Goal: Information Seeking & Learning: Compare options

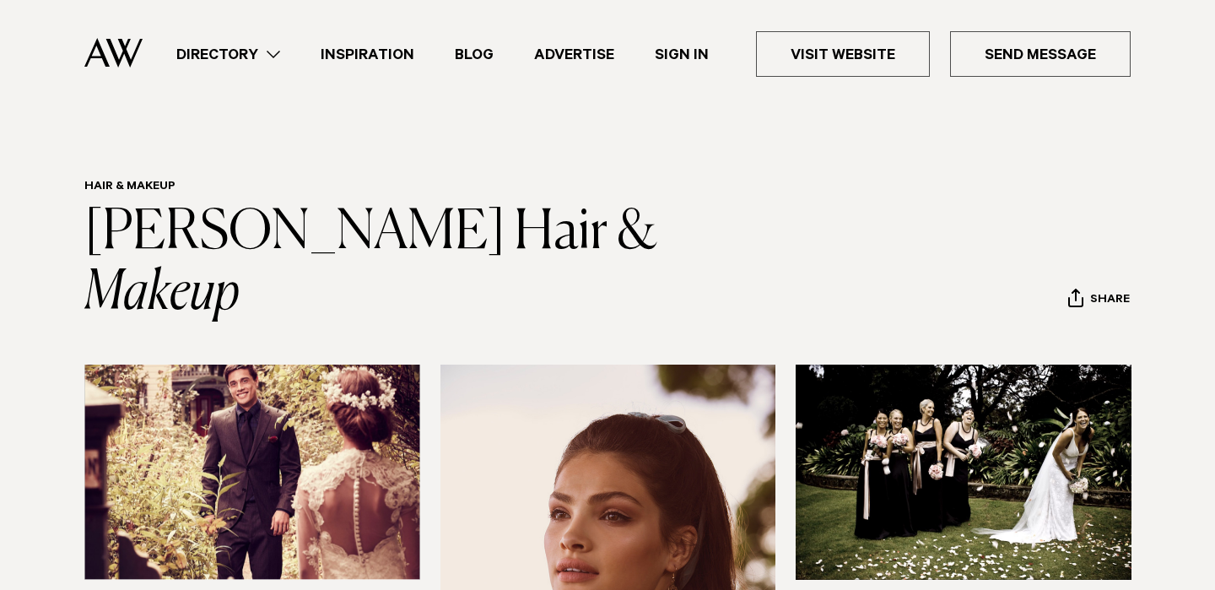
click at [258, 53] on link "Directory" at bounding box center [228, 54] width 144 height 23
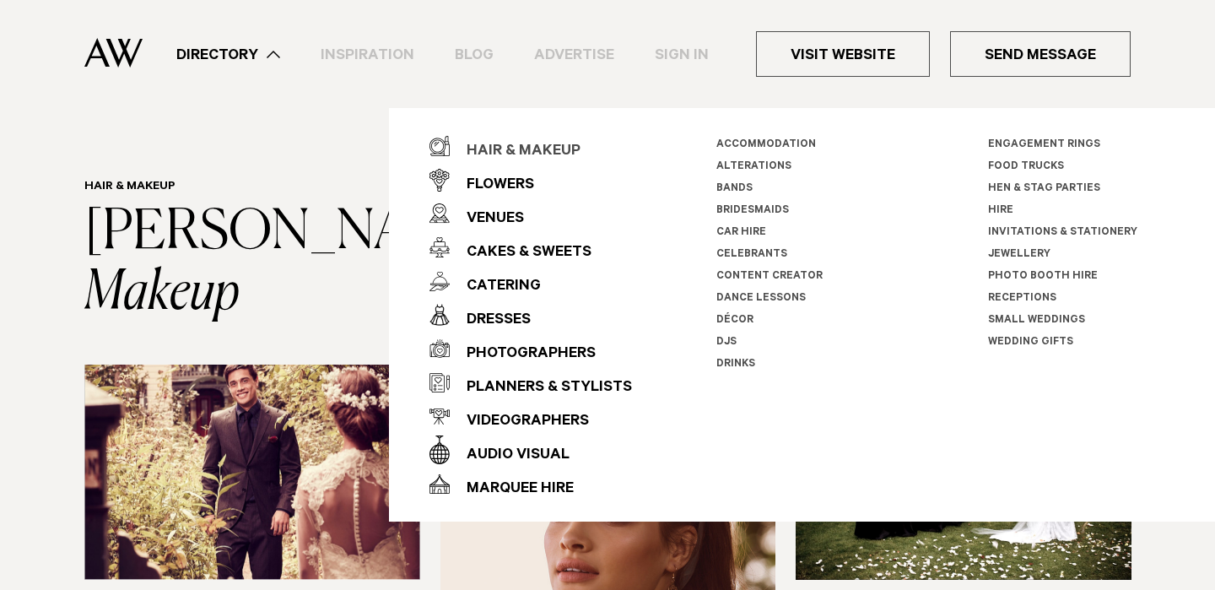
click at [502, 153] on div "Hair & Makeup" at bounding box center [515, 152] width 131 height 34
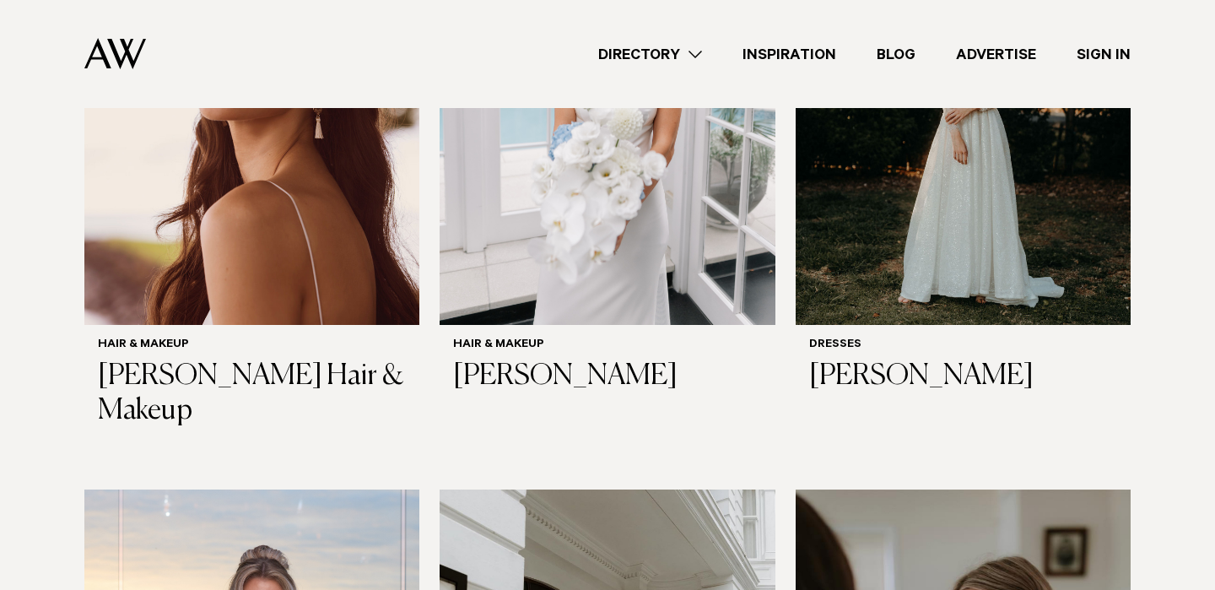
scroll to position [753, 0]
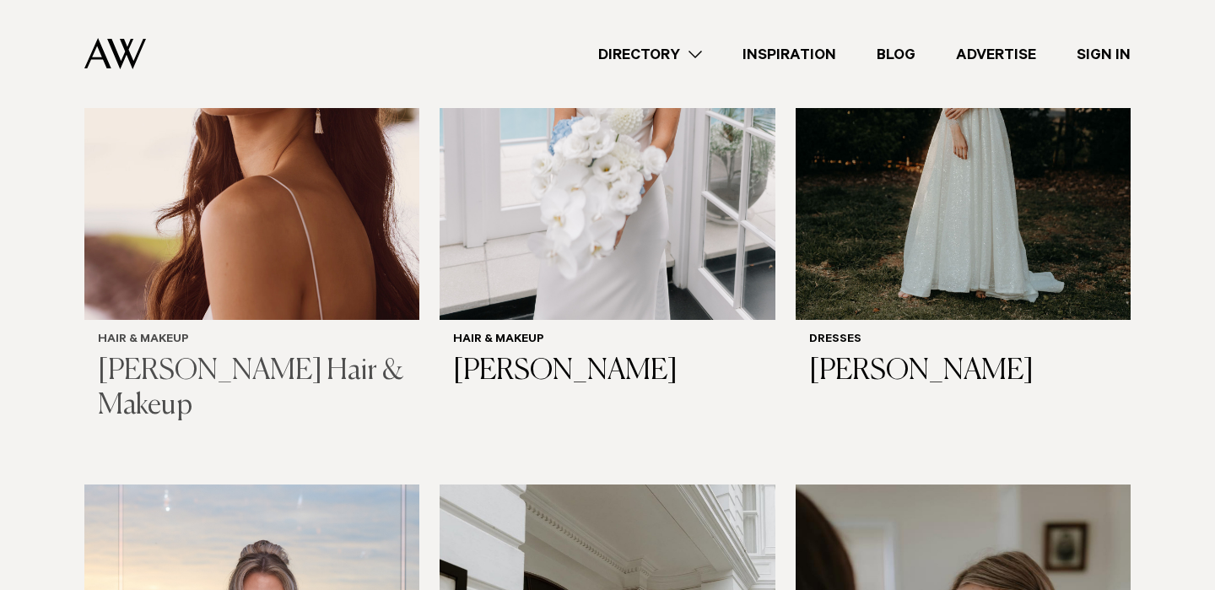
click at [310, 370] on h3 "[PERSON_NAME] Hair & Makeup" at bounding box center [252, 388] width 308 height 69
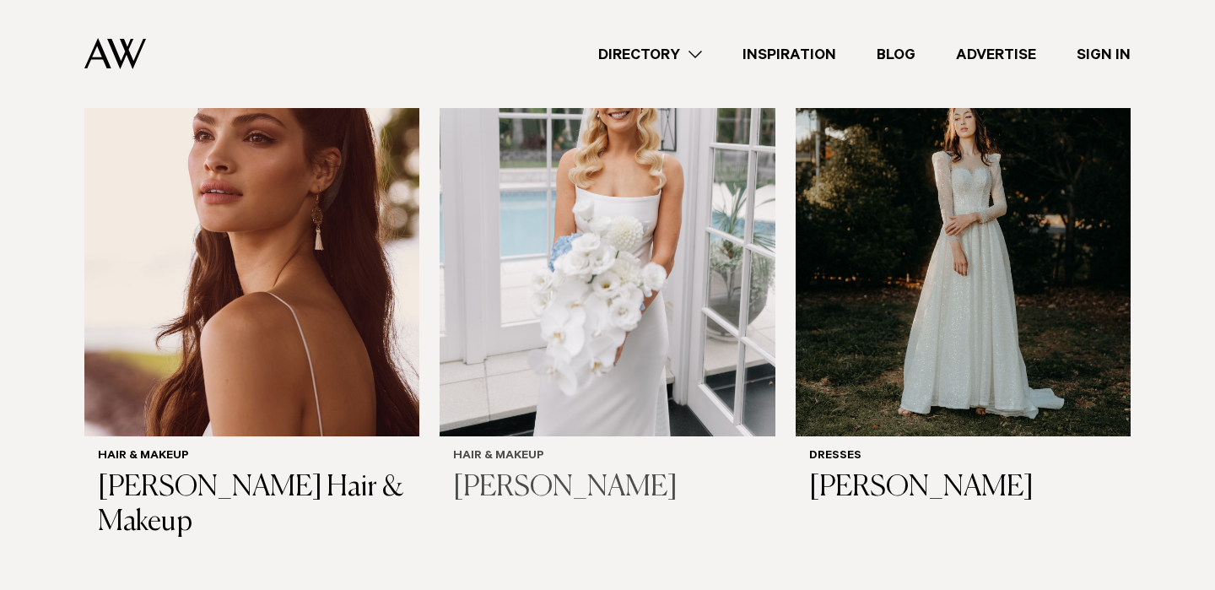
scroll to position [694, 0]
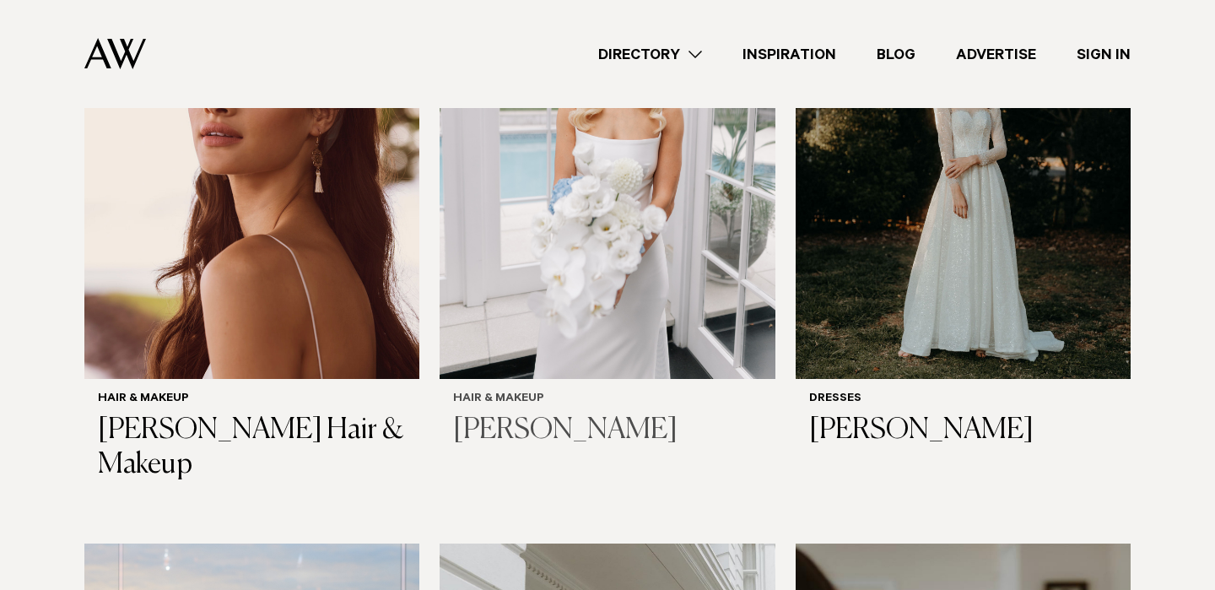
click at [510, 415] on h3 "[PERSON_NAME]" at bounding box center [607, 430] width 308 height 35
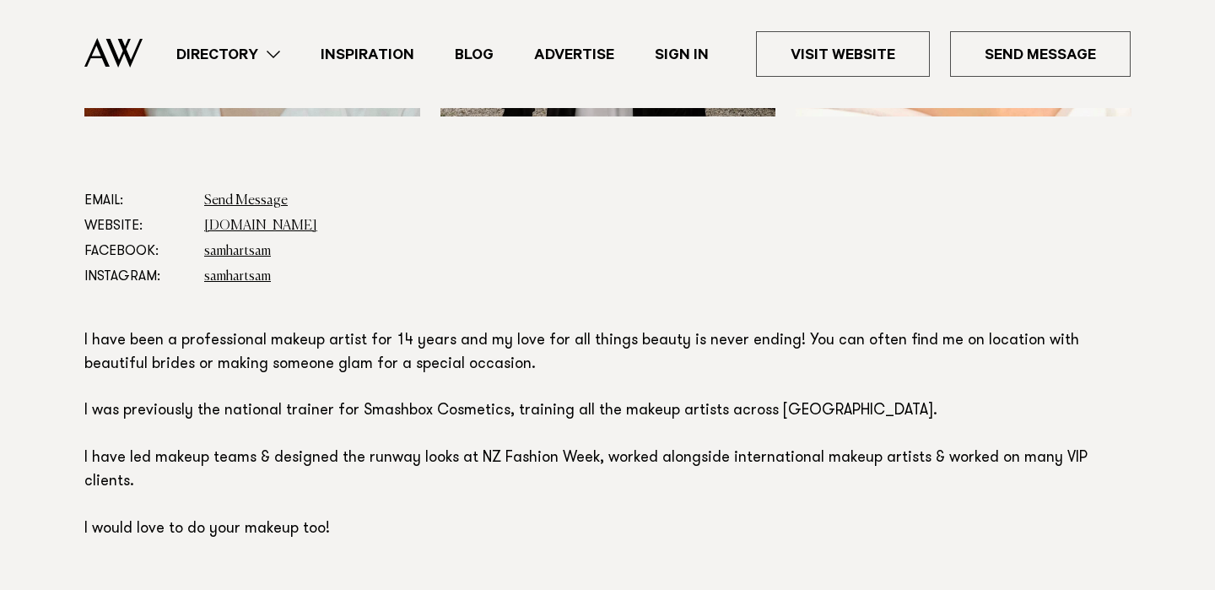
scroll to position [878, 0]
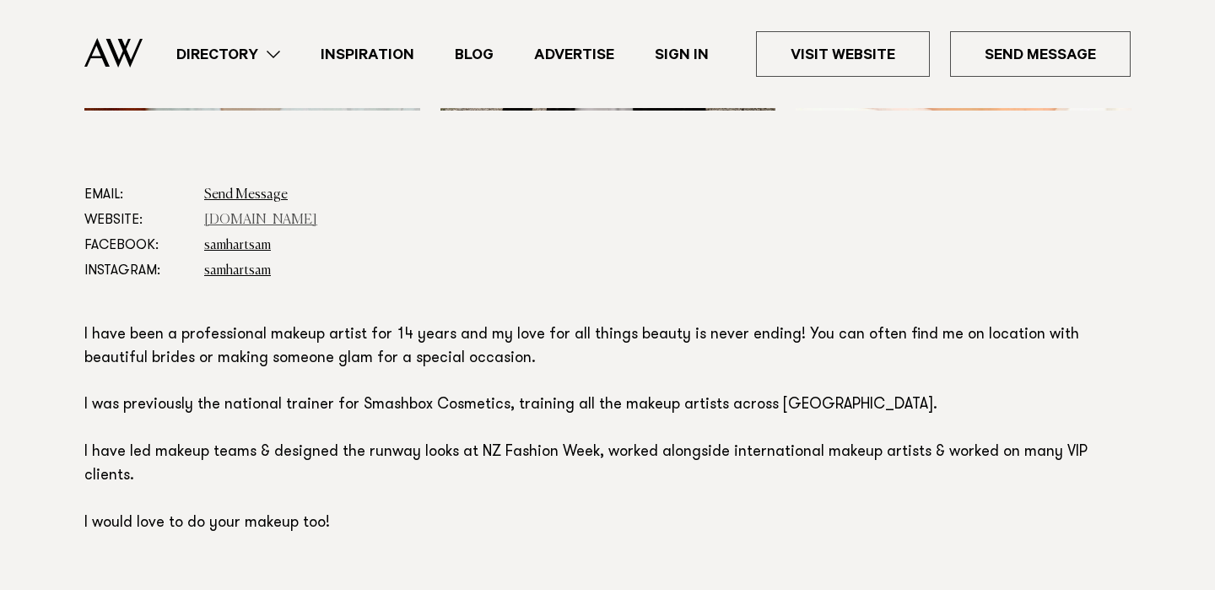
click at [281, 224] on link "[DOMAIN_NAME]" at bounding box center [260, 219] width 113 height 13
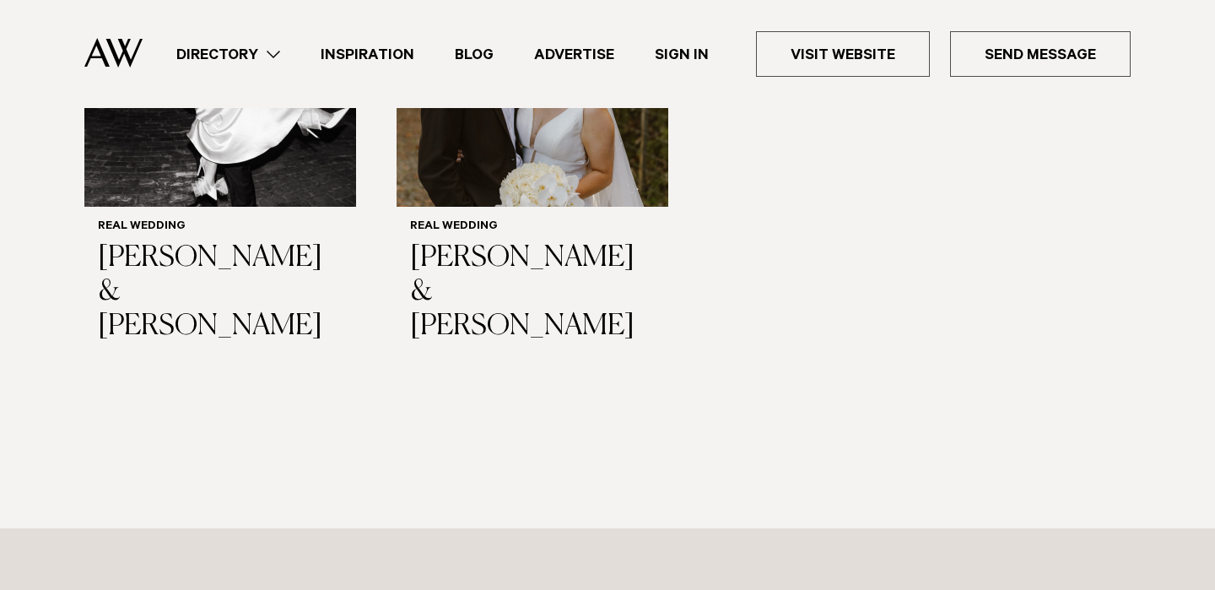
scroll to position [1754, 0]
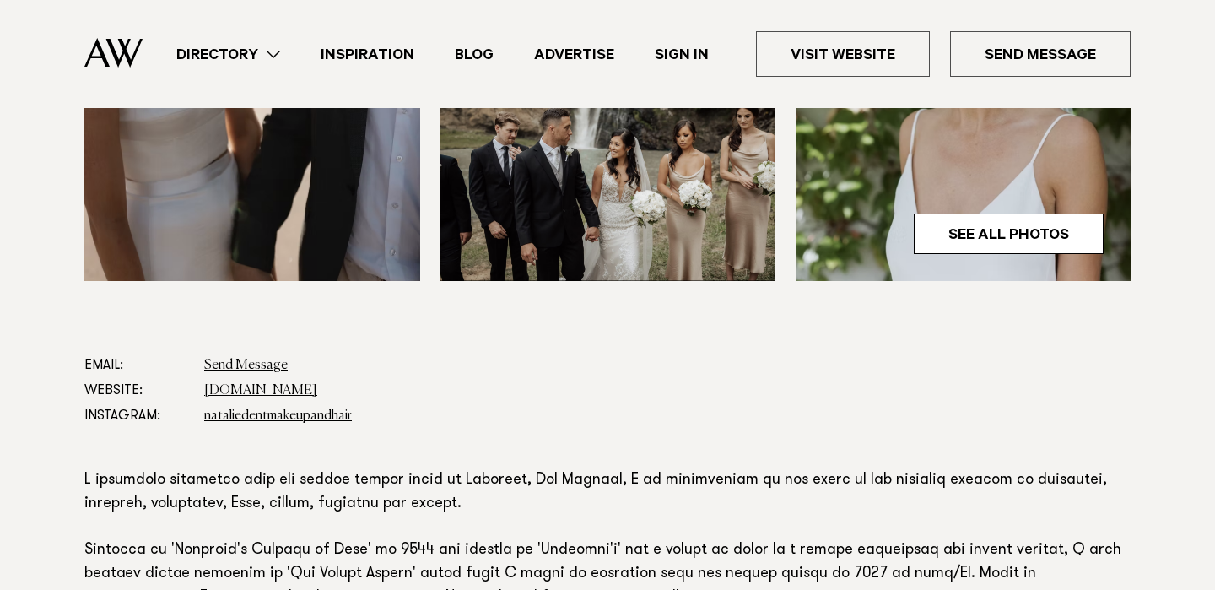
scroll to position [724, 0]
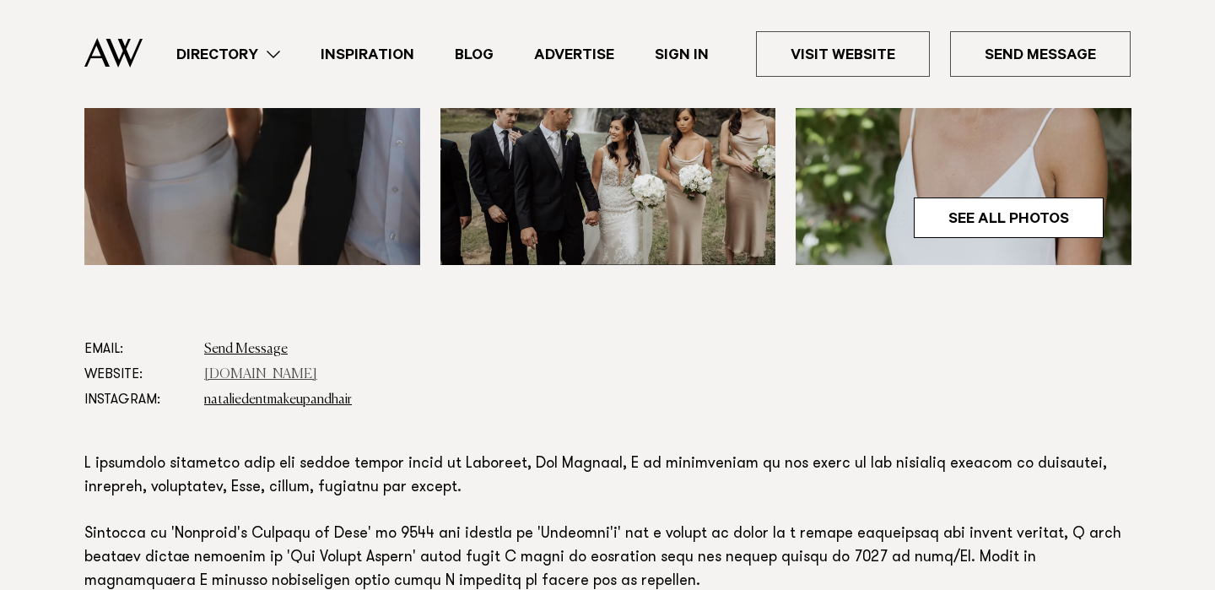
click at [255, 378] on link "[DOMAIN_NAME]" at bounding box center [260, 374] width 113 height 13
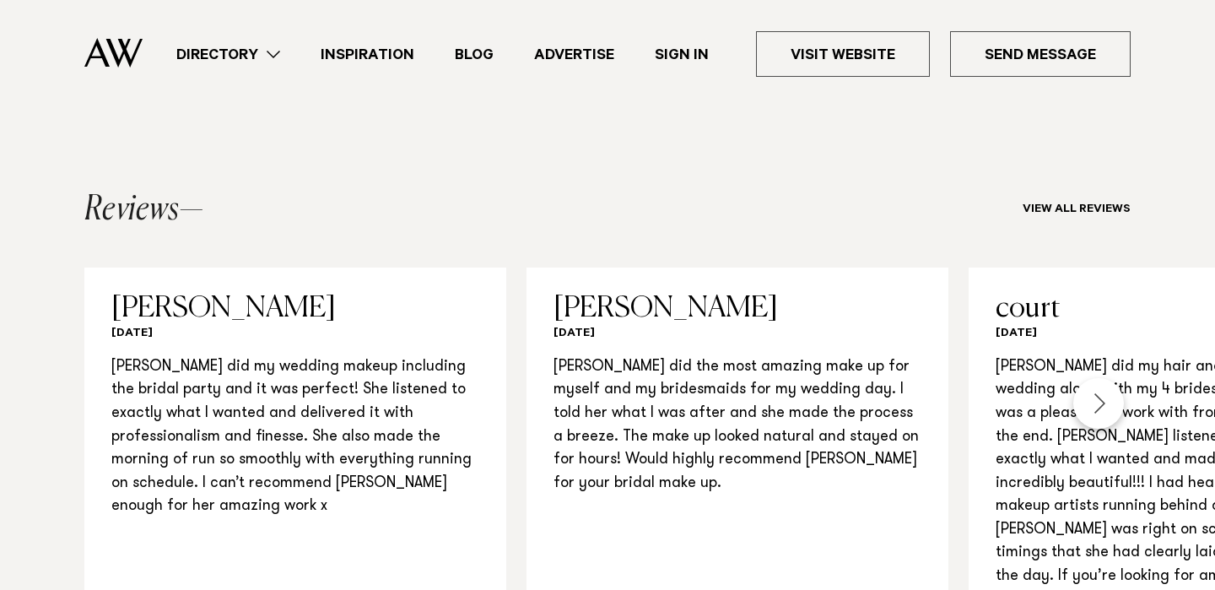
scroll to position [1479, 0]
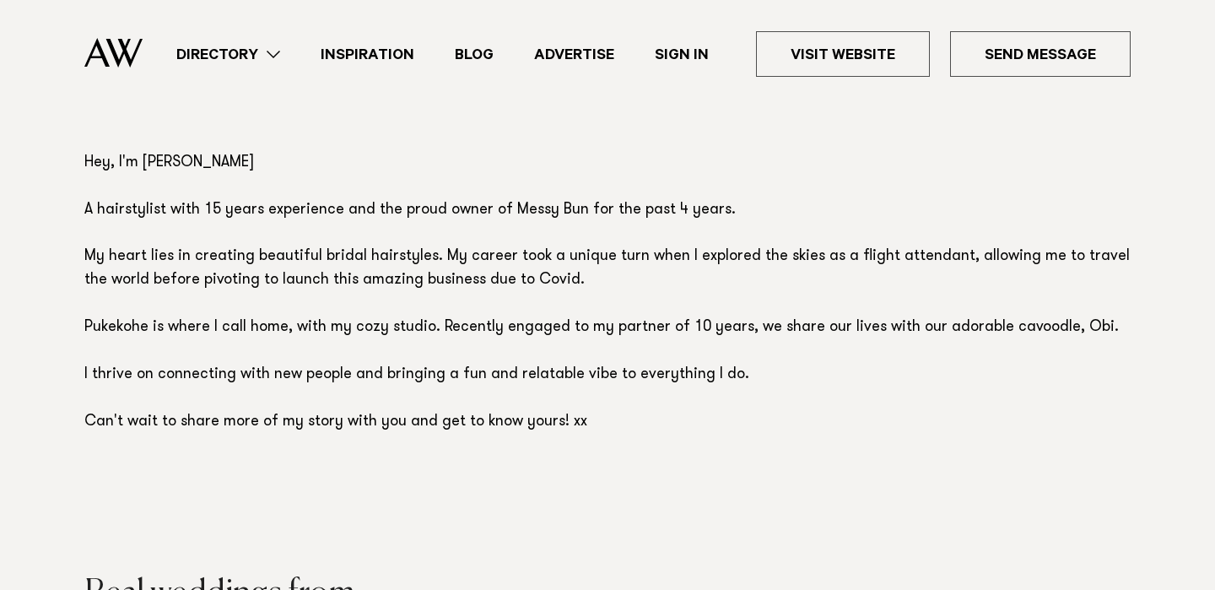
scroll to position [1104, 0]
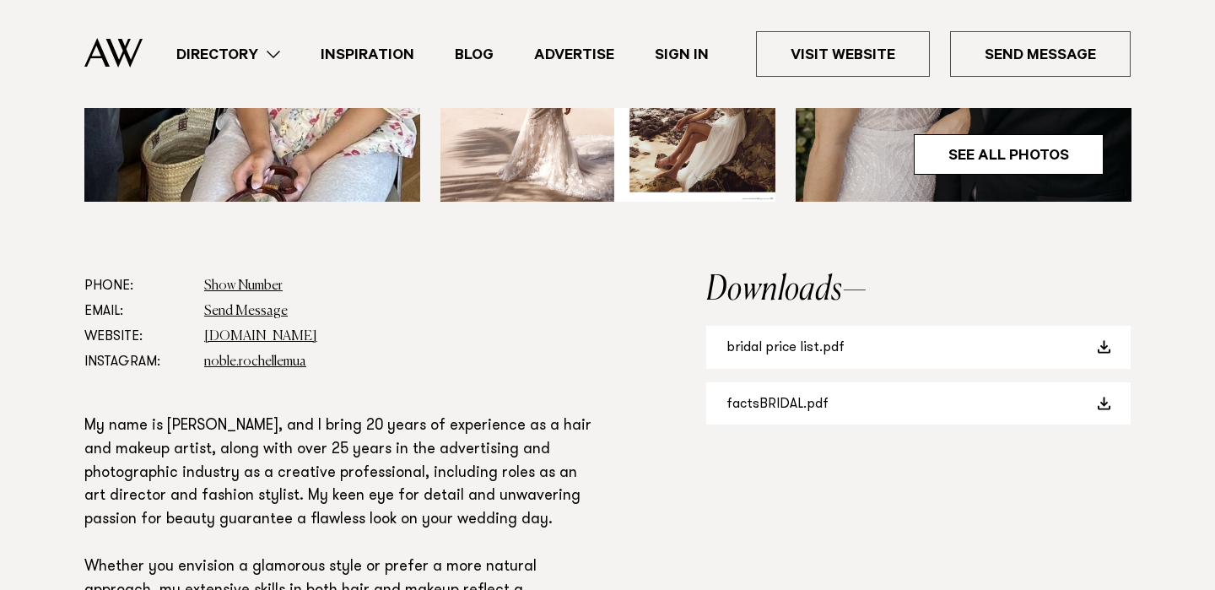
scroll to position [850, 0]
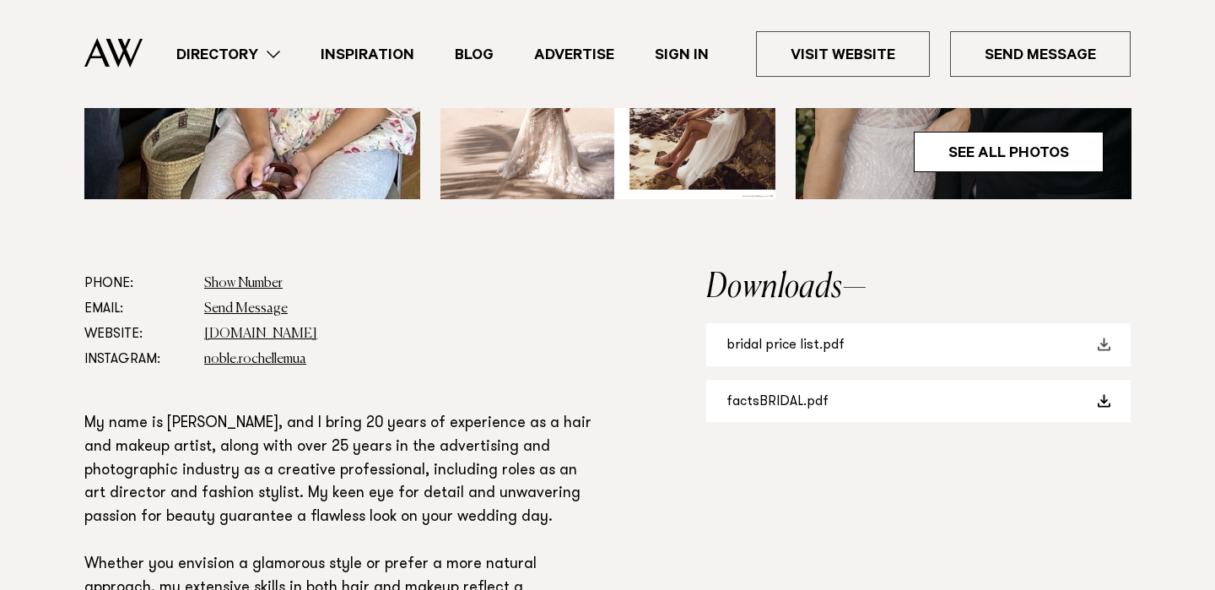
click at [794, 339] on link "bridal price list.pdf" at bounding box center [918, 344] width 424 height 43
click at [317, 337] on link "www.rochellenoblemakeup.com" at bounding box center [260, 333] width 113 height 13
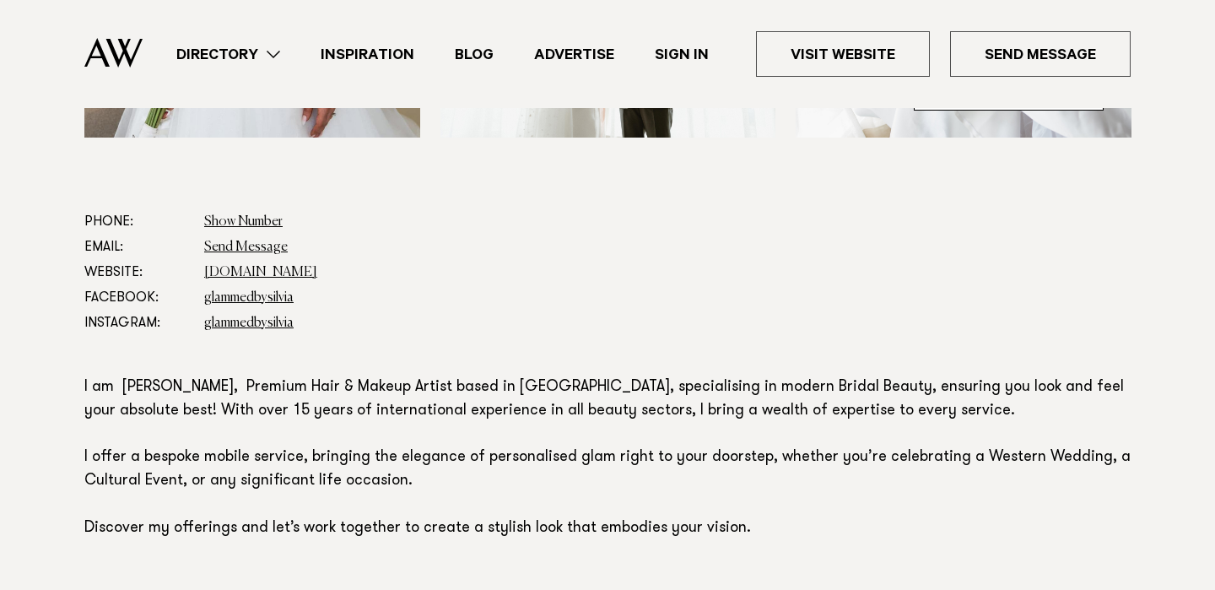
scroll to position [857, 0]
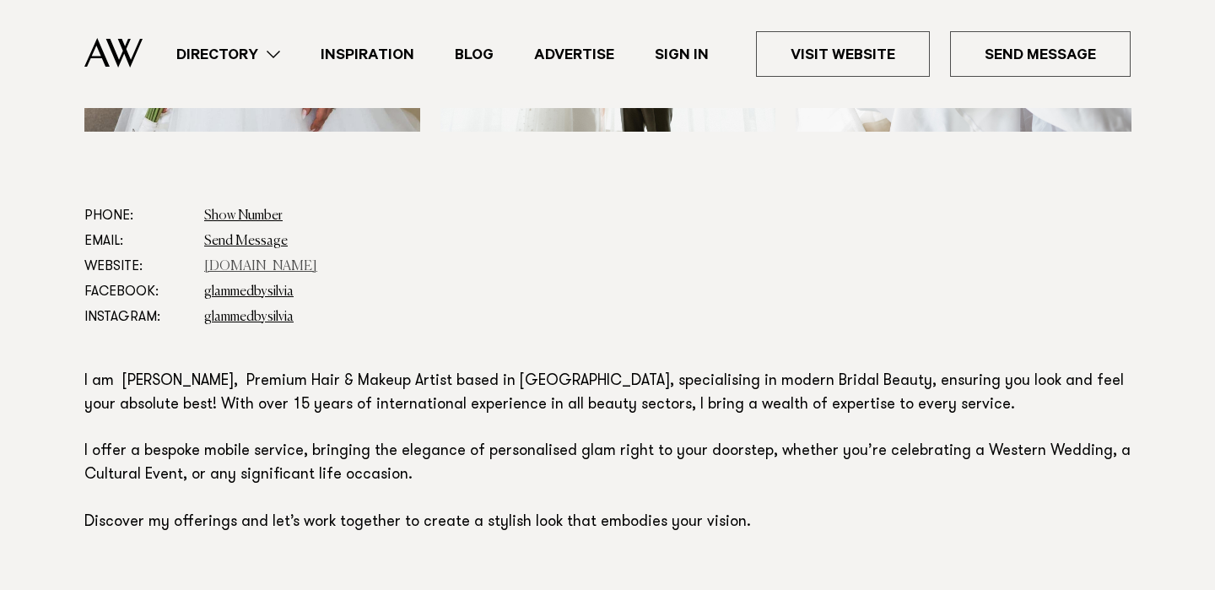
click at [245, 269] on link "[DOMAIN_NAME]" at bounding box center [260, 266] width 113 height 13
